Goal: Transaction & Acquisition: Subscribe to service/newsletter

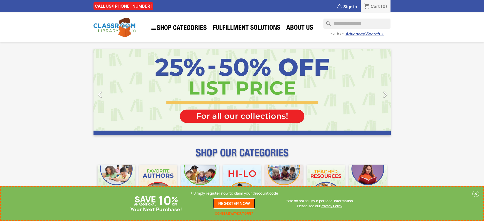
click at [234, 204] on link "REGISTER NOW" at bounding box center [234, 203] width 42 height 10
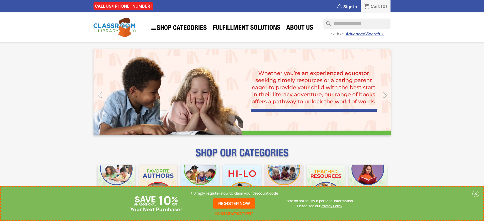
click at [234, 193] on p "+ Simply register now to claim your discount code" at bounding box center [234, 193] width 88 height 5
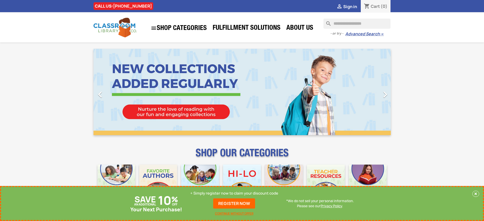
click at [234, 193] on p "+ Simply register now to claim your discount code" at bounding box center [234, 193] width 88 height 5
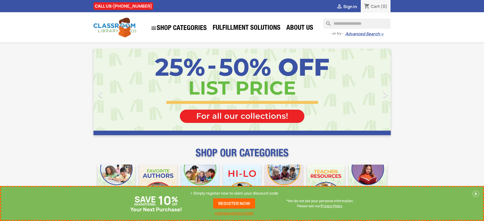
click at [234, 193] on p "+ Simply register now to claim your discount code" at bounding box center [234, 193] width 88 height 5
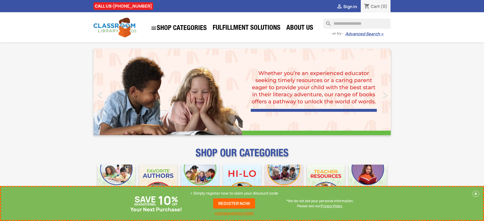
click at [234, 193] on p "+ Simply register now to claim your discount code" at bounding box center [234, 193] width 88 height 5
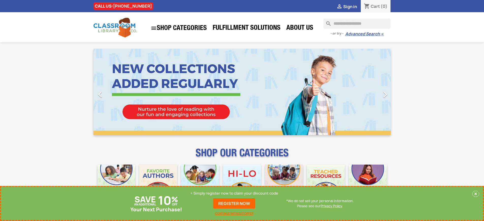
click at [234, 193] on p "+ Simply register now to claim your discount code" at bounding box center [234, 193] width 88 height 5
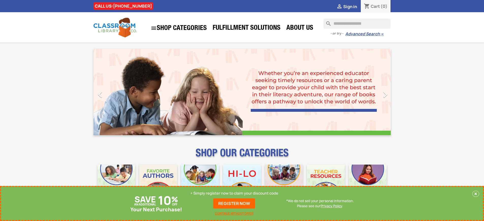
click at [234, 193] on p "+ Simply register now to claim your discount code" at bounding box center [234, 193] width 88 height 5
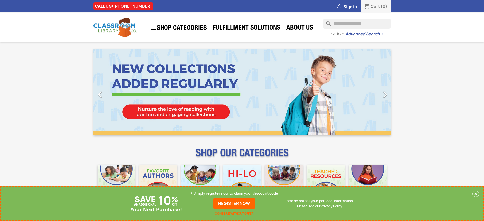
click at [234, 193] on p "+ Simply register now to claim your discount code" at bounding box center [234, 193] width 88 height 5
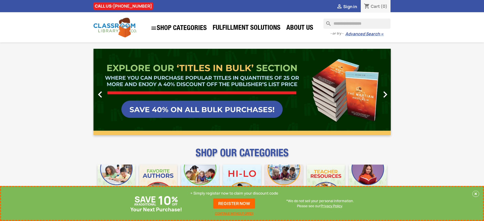
click at [234, 204] on link "REGISTER NOW" at bounding box center [234, 203] width 42 height 10
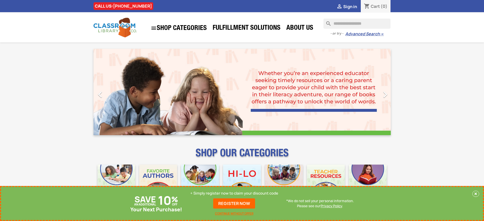
click at [234, 193] on p "+ Simply register now to claim your discount code" at bounding box center [234, 193] width 88 height 5
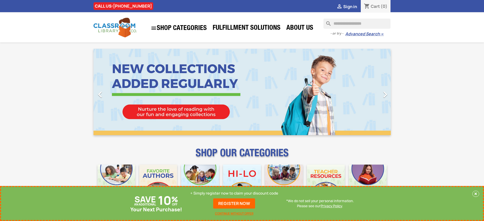
click at [234, 193] on p "+ Simply register now to claim your discount code" at bounding box center [234, 193] width 88 height 5
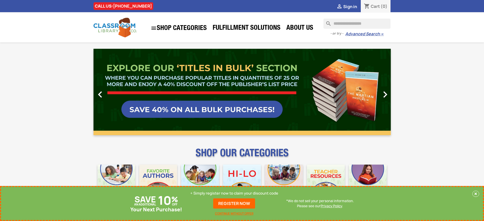
click at [234, 204] on link "REGISTER NOW" at bounding box center [234, 203] width 42 height 10
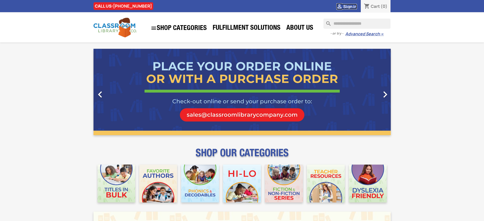
click at [350, 6] on span "Sign in" at bounding box center [350, 7] width 14 height 6
